Goal: Transaction & Acquisition: Purchase product/service

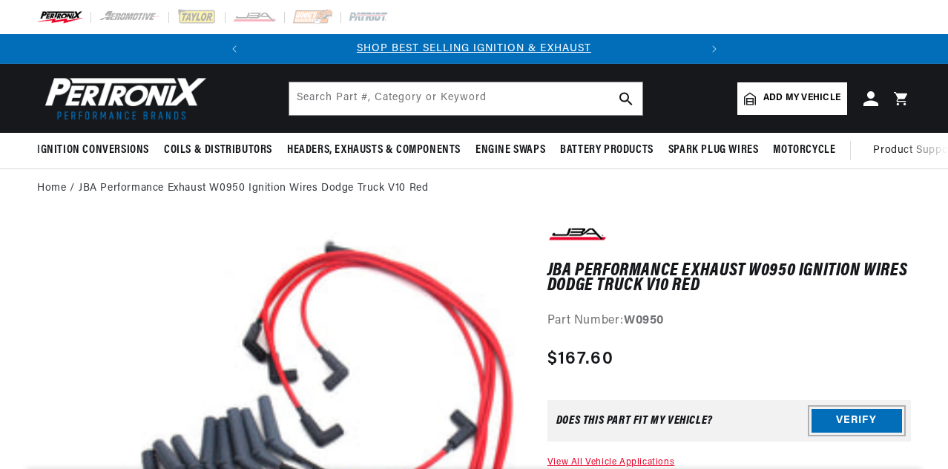
click at [865, 409] on button "Verify" at bounding box center [856, 421] width 90 height 24
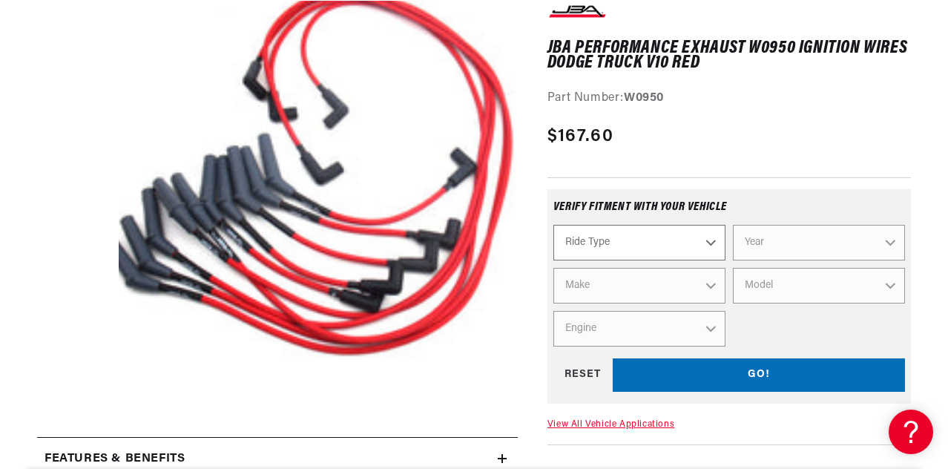
click at [710, 245] on select "Ride Type Automotive Agricultural Industrial Marine Motorcycle" at bounding box center [639, 243] width 172 height 36
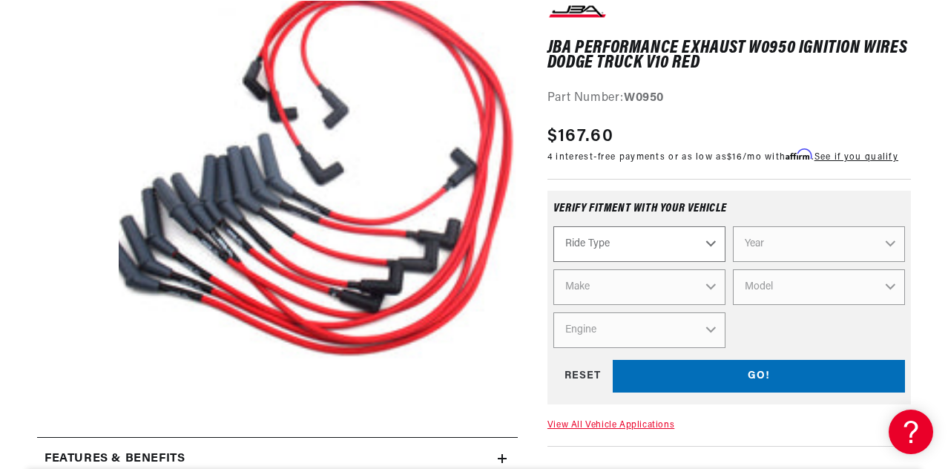
click at [708, 245] on select "Ride Type Automotive Agricultural Industrial Marine Motorcycle" at bounding box center [639, 244] width 172 height 36
select select "Automotive"
click at [553, 227] on select "Ride Type Automotive Agricultural Industrial Marine Motorcycle" at bounding box center [639, 244] width 172 height 36
select select "Automotive"
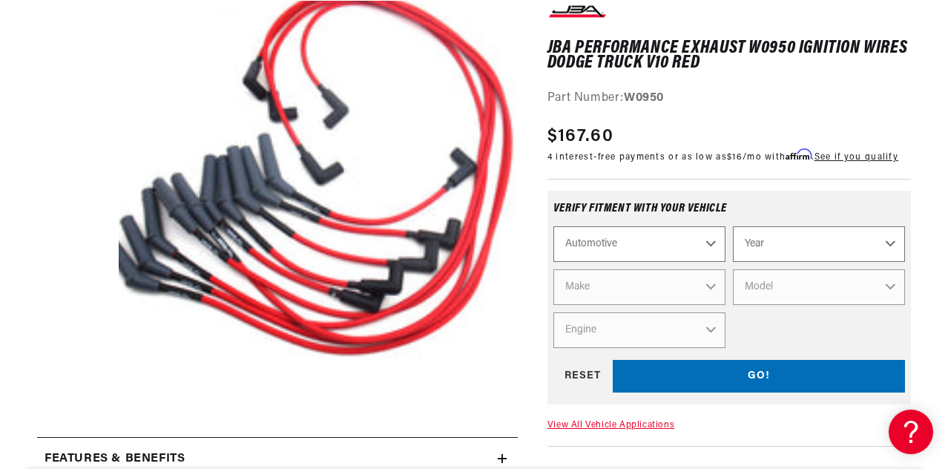
click at [891, 245] on select "Year 2026 2025 2024 2023 2022 2021 2020 2019 2018 2017 2016 2015 2014 2013 2012…" at bounding box center [819, 244] width 172 height 36
select select "2002"
click at [733, 227] on select "Year 2026 2025 2024 2023 2022 2021 2020 2019 2018 2017 2016 2015 2014 2013 2012…" at bounding box center [819, 244] width 172 height 36
select select "2002"
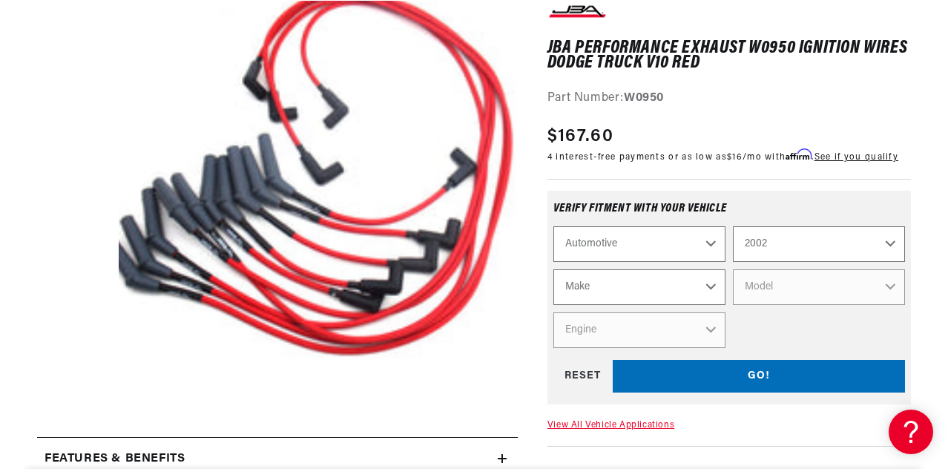
click at [708, 285] on select "Make Avanti Buick Cadillac Chevrolet Dodge Ford GMC Isuzu Jeep Lincoln Mercury …" at bounding box center [639, 287] width 172 height 36
select select "Dodge"
click at [553, 270] on select "Make Avanti Buick Cadillac Chevrolet Dodge Ford GMC Isuzu Jeep Lincoln Mercury …" at bounding box center [639, 287] width 172 height 36
select select "Dodge"
click at [890, 284] on select "Model Caravan Dakota Durango Grand Caravan Ram 1500 Ram 1500 Van Ram 2500 Ram 2…" at bounding box center [819, 287] width 172 height 36
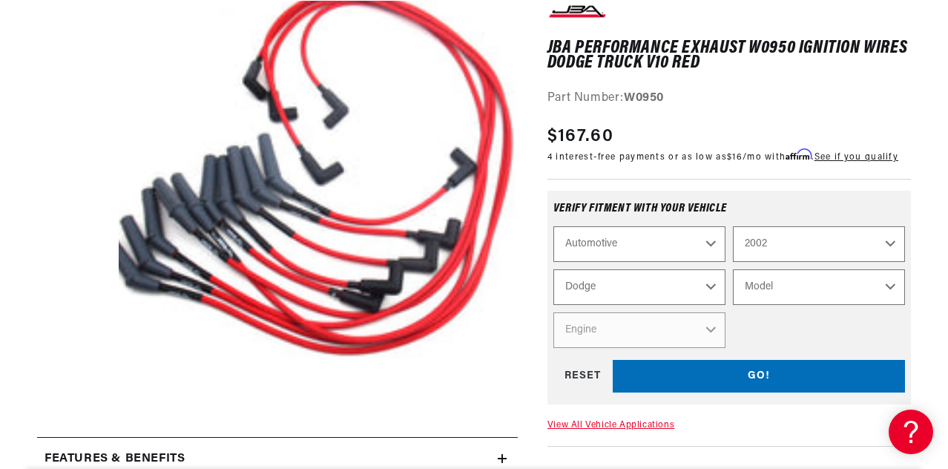
scroll to position [0, 0]
select select "Ram-2500"
click at [733, 270] on select "Model Caravan Dakota Durango Grand Caravan Ram 1500 Ram 1500 Van Ram 2500 Ram 2…" at bounding box center [819, 287] width 172 height 36
select select "Ram-2500"
click at [720, 332] on select "Engine 5.9L 8.0L" at bounding box center [639, 330] width 172 height 36
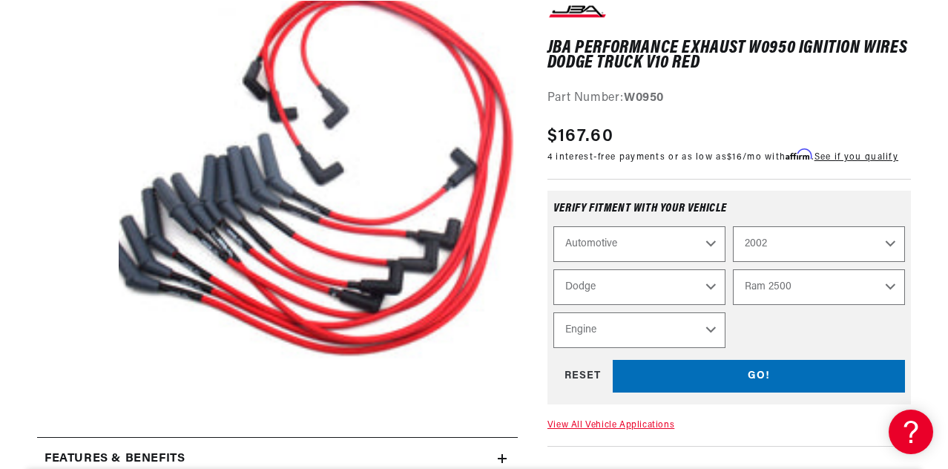
select select "8.0L"
click at [553, 313] on select "Engine 5.9L 8.0L" at bounding box center [639, 330] width 172 height 36
select select "Engine"
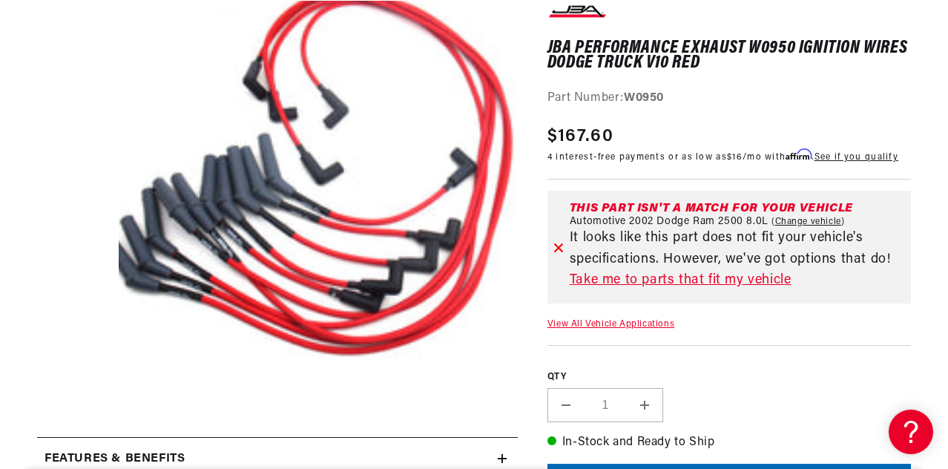
scroll to position [0, 449]
click at [636, 280] on link "Take me to parts that fit my vehicle" at bounding box center [737, 281] width 335 height 22
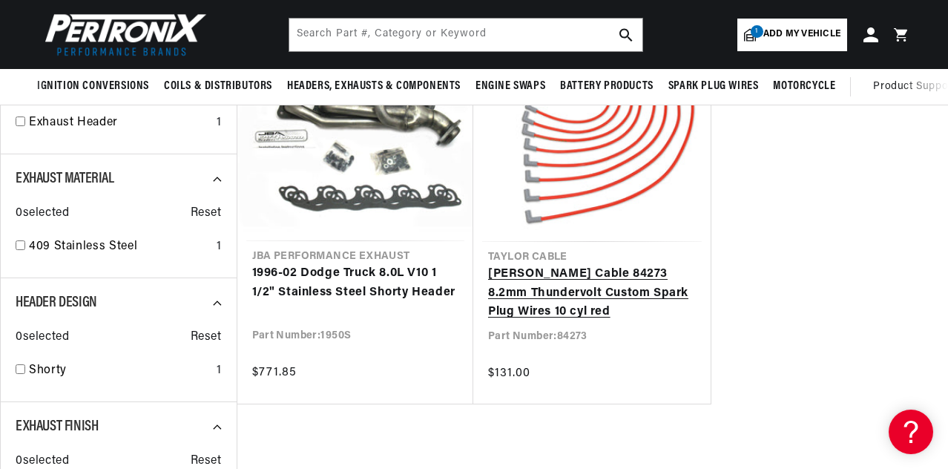
scroll to position [222, 0]
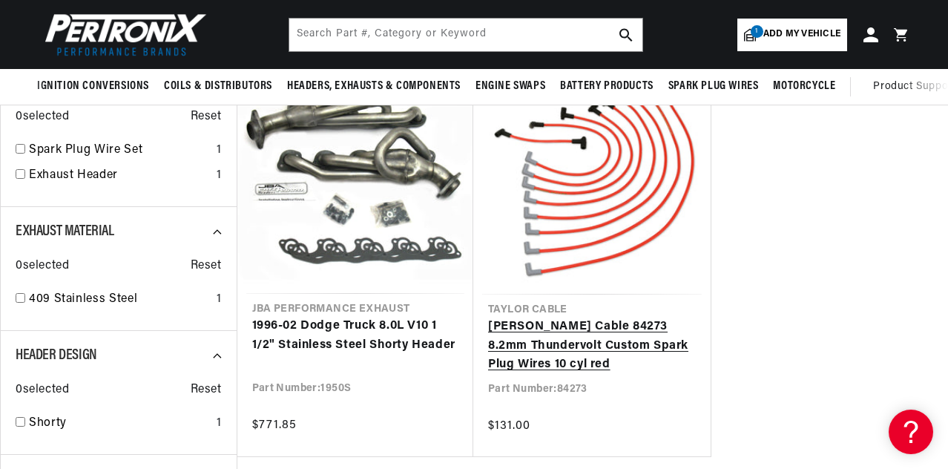
click at [618, 317] on link "[PERSON_NAME] Cable 84273 8.2mm Thundervolt Custom Spark Plug Wires 10 cyl red" at bounding box center [592, 345] width 208 height 57
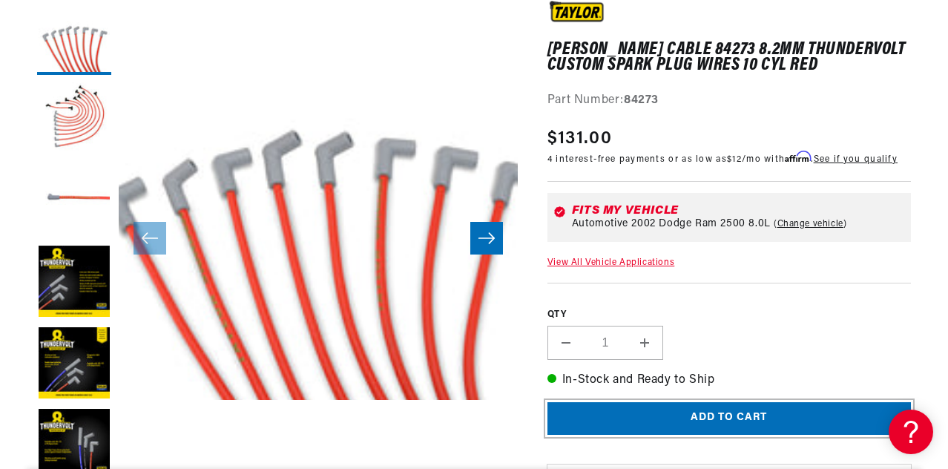
click at [696, 416] on button "Add to cart" at bounding box center [728, 418] width 363 height 33
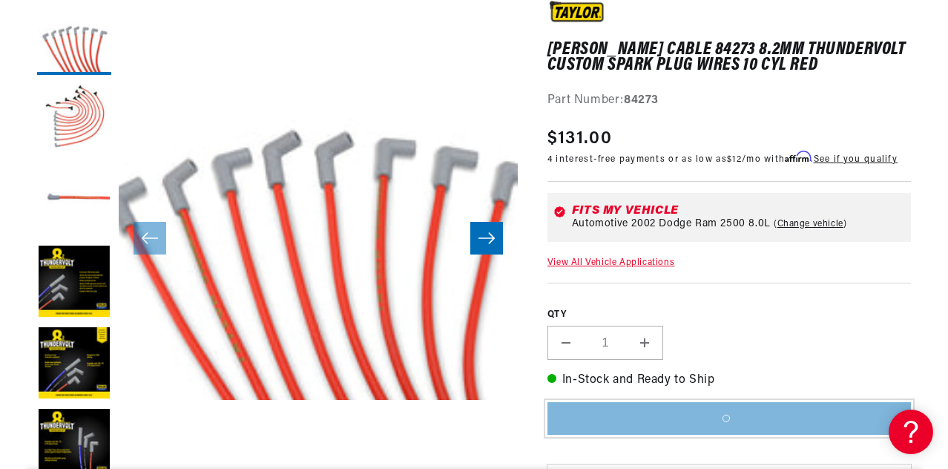
scroll to position [0, 449]
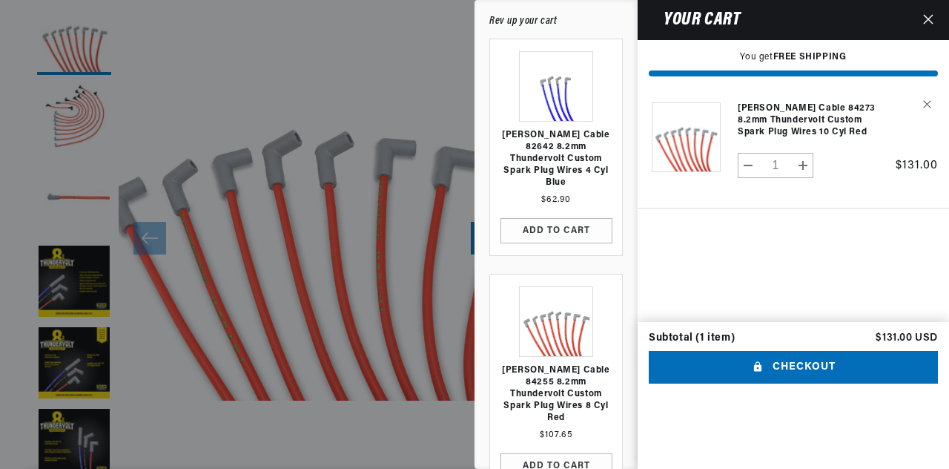
click at [268, 48] on div at bounding box center [474, 234] width 949 height 469
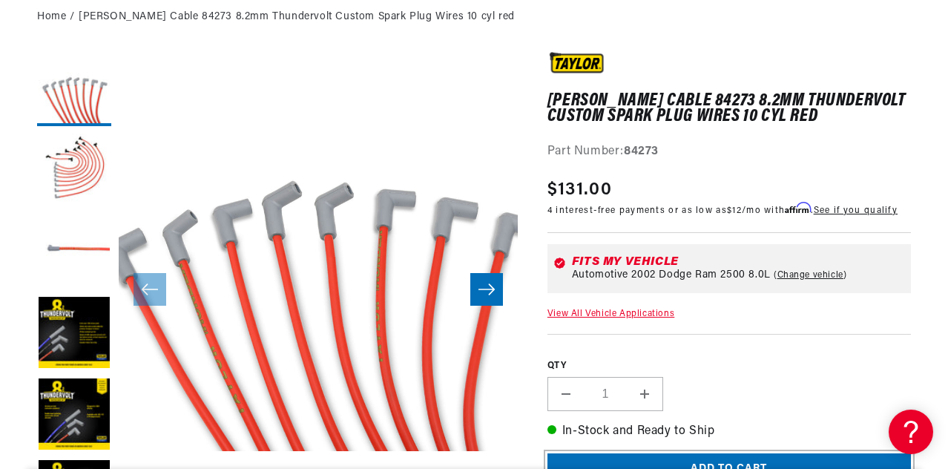
scroll to position [0, 0]
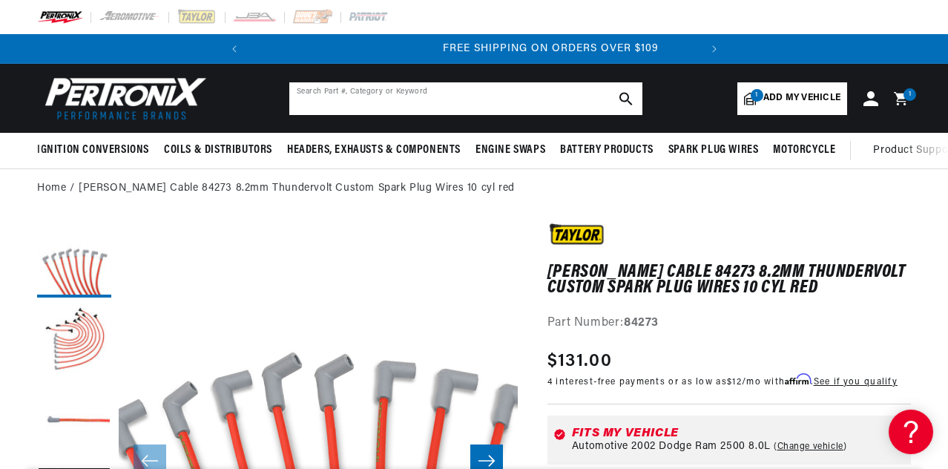
click at [481, 98] on input "text" at bounding box center [465, 98] width 353 height 33
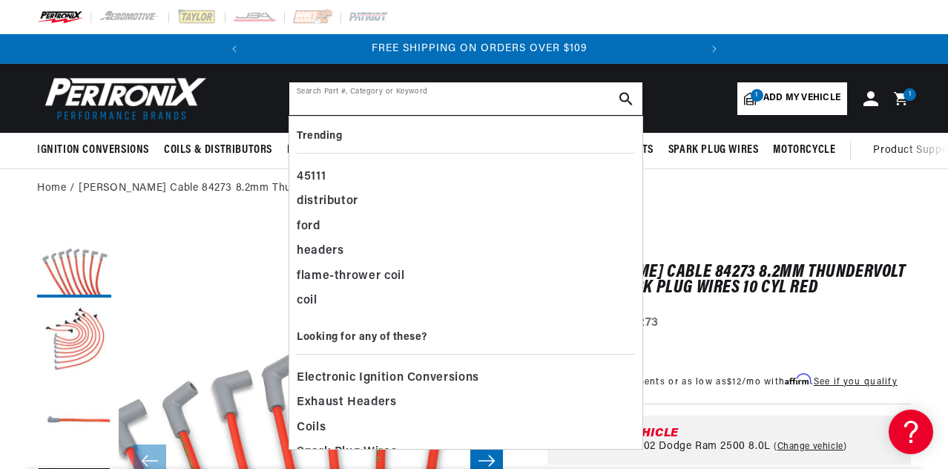
scroll to position [0, 449]
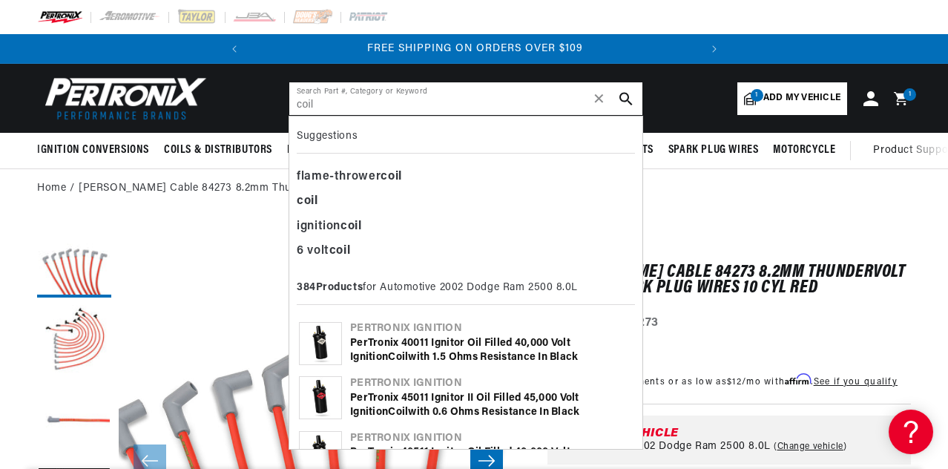
type input "coil"
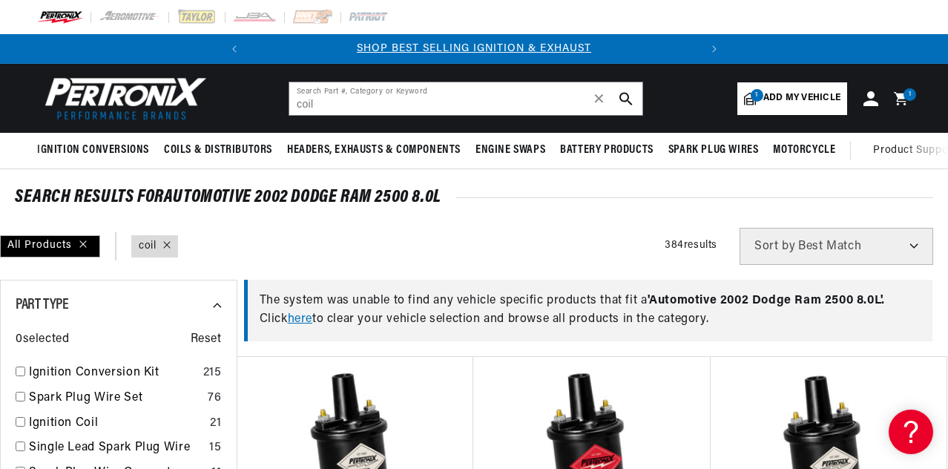
click at [801, 99] on span "Add my vehicle" at bounding box center [801, 98] width 77 height 14
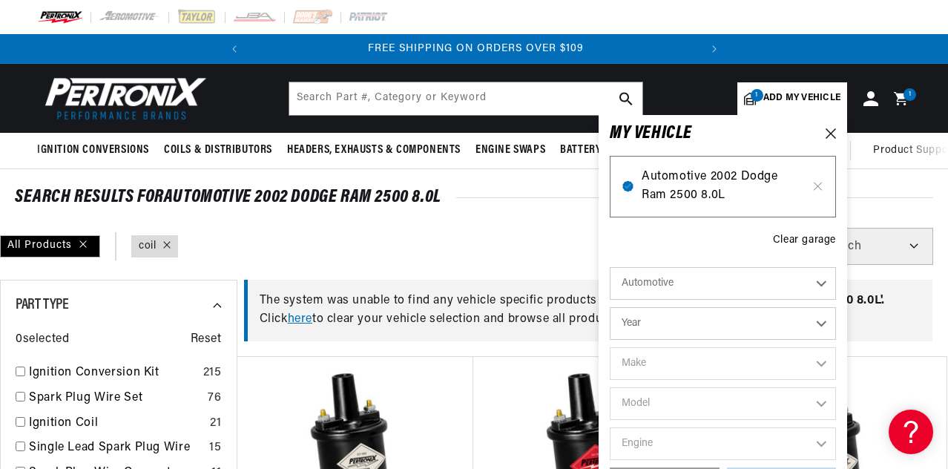
scroll to position [0, 449]
click at [766, 199] on span "Automotive 2002 Dodge Ram 2500 8.0L" at bounding box center [723, 187] width 162 height 38
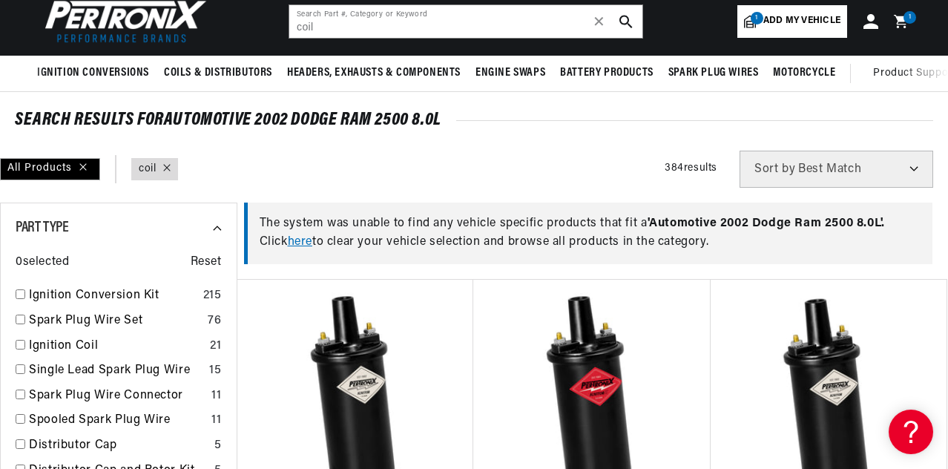
scroll to position [297, 0]
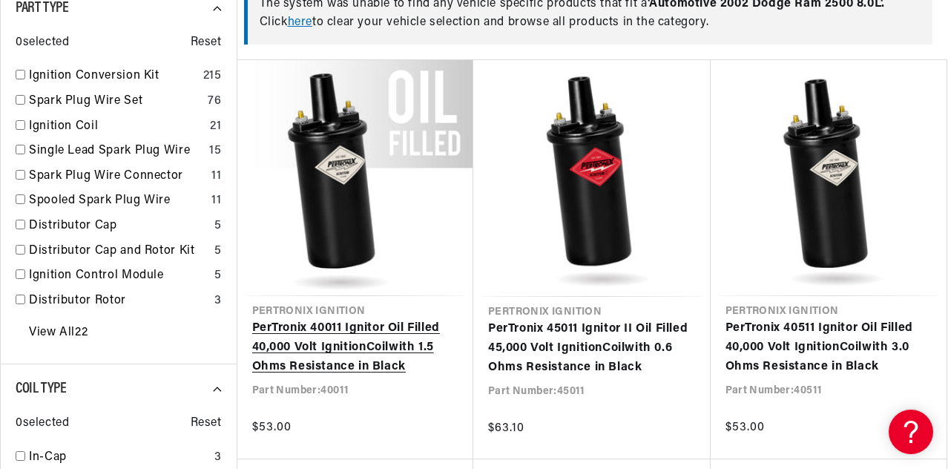
click at [426, 319] on link "PerTronix 40011 Ignitor Oil Filled 40,000 Volt Ignition Coil with 1.5 Ohms Resi…" at bounding box center [355, 347] width 207 height 57
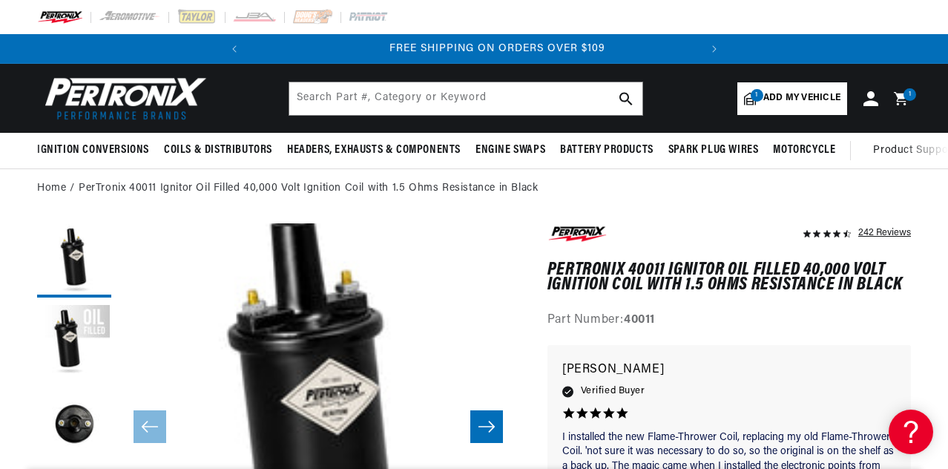
scroll to position [0, 449]
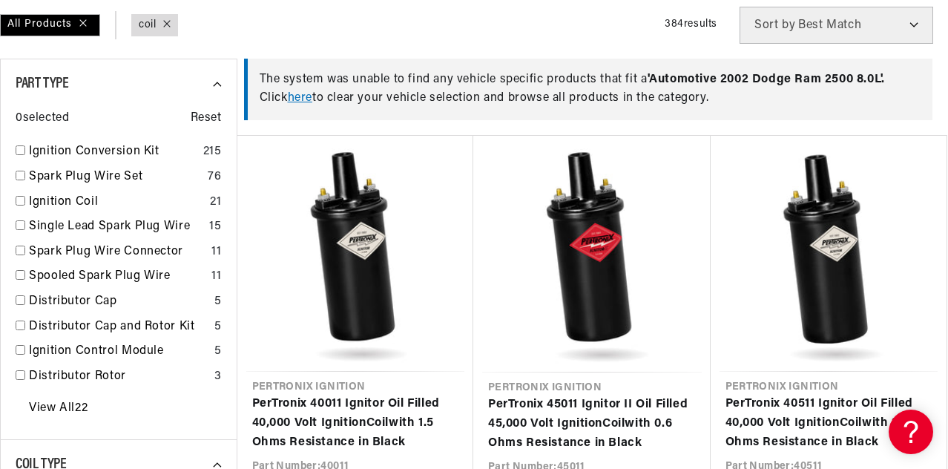
scroll to position [222, 0]
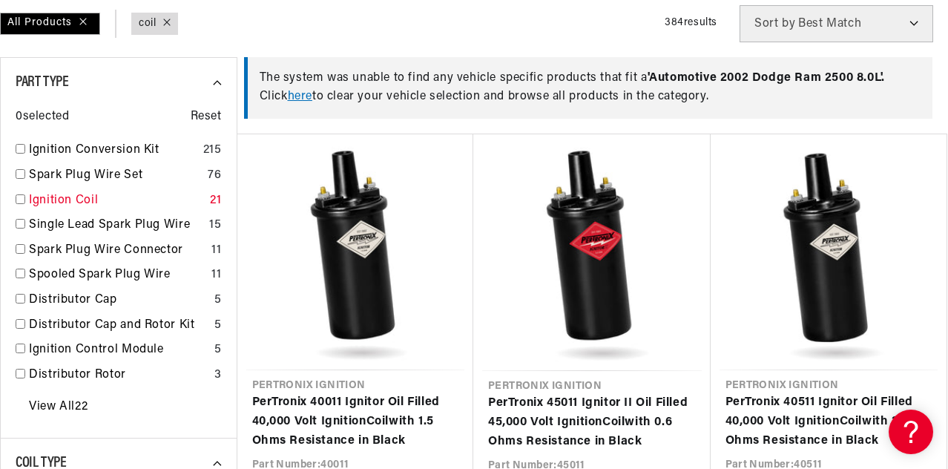
click at [21, 200] on input "checkbox" at bounding box center [21, 199] width 10 height 10
checkbox input "false"
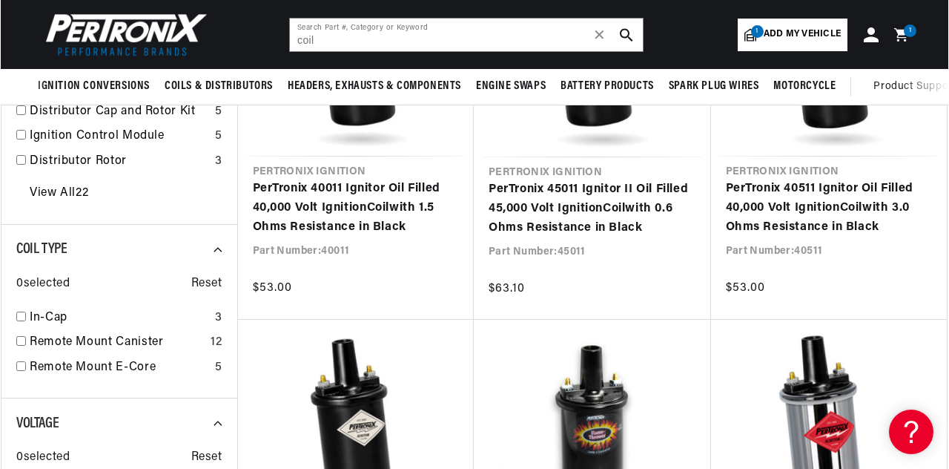
scroll to position [435, 0]
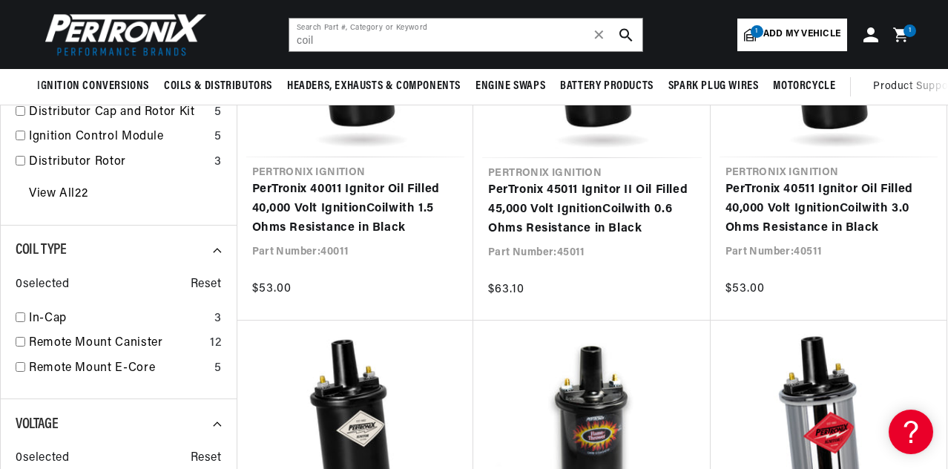
click at [903, 31] on div "1 1 item" at bounding box center [909, 30] width 13 height 13
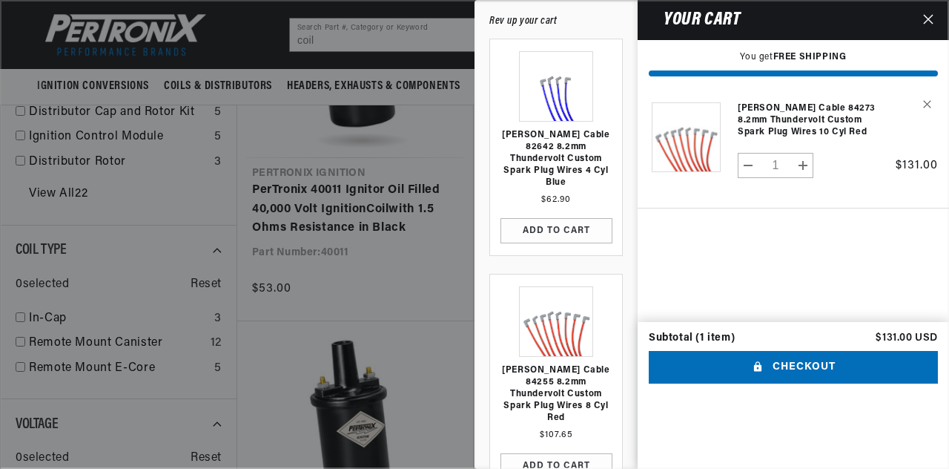
scroll to position [0, 449]
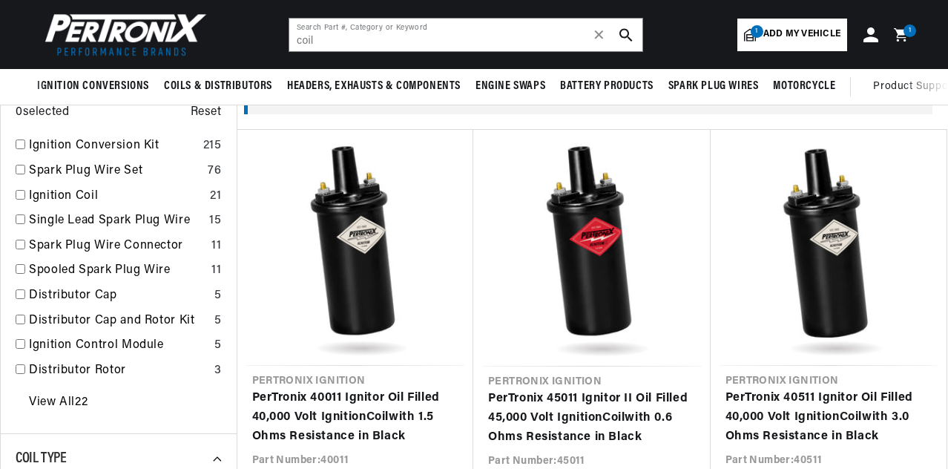
scroll to position [222, 0]
